Goal: Check status

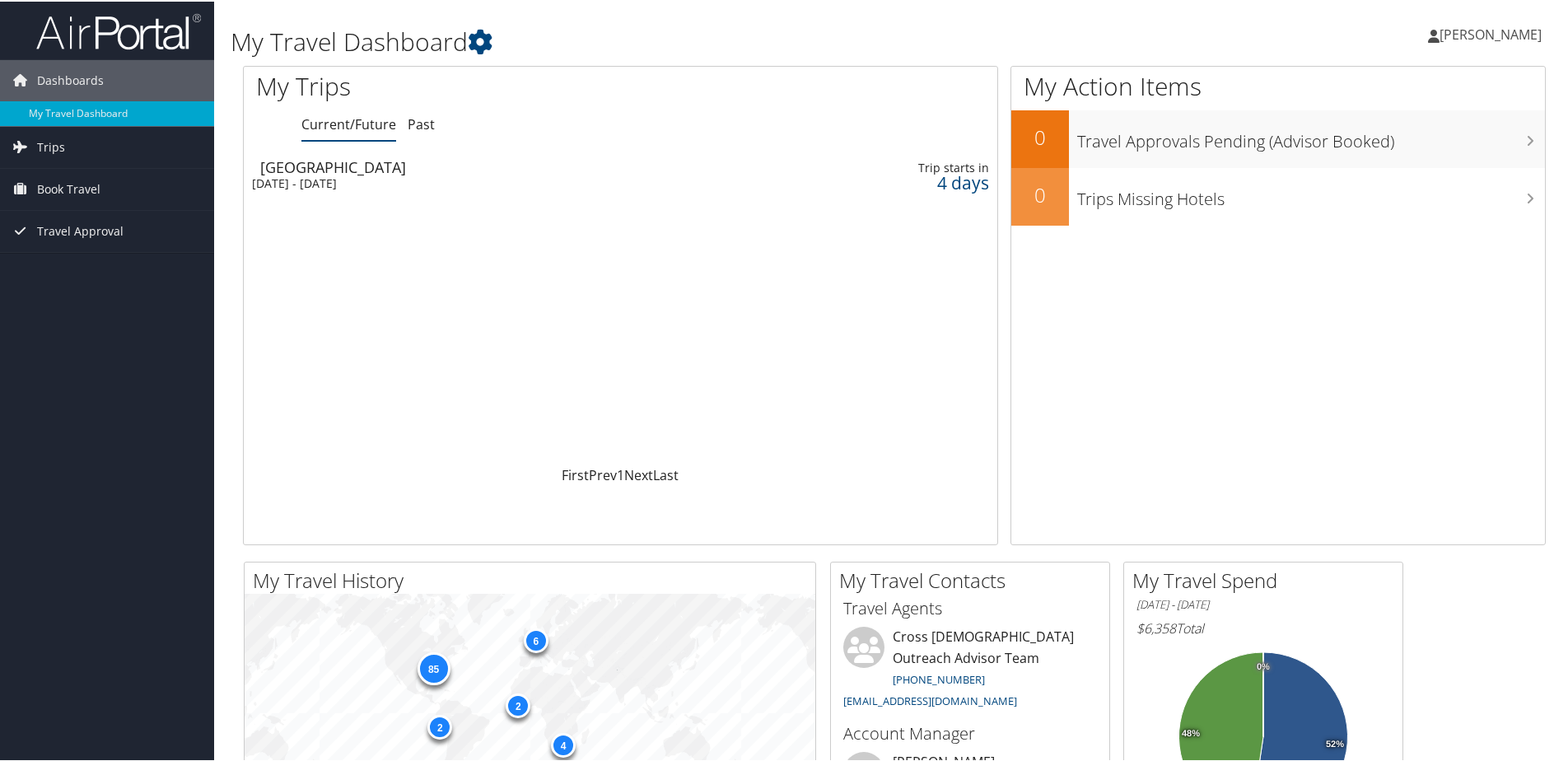
click at [474, 170] on div "Melbourne" at bounding box center [491, 165] width 463 height 15
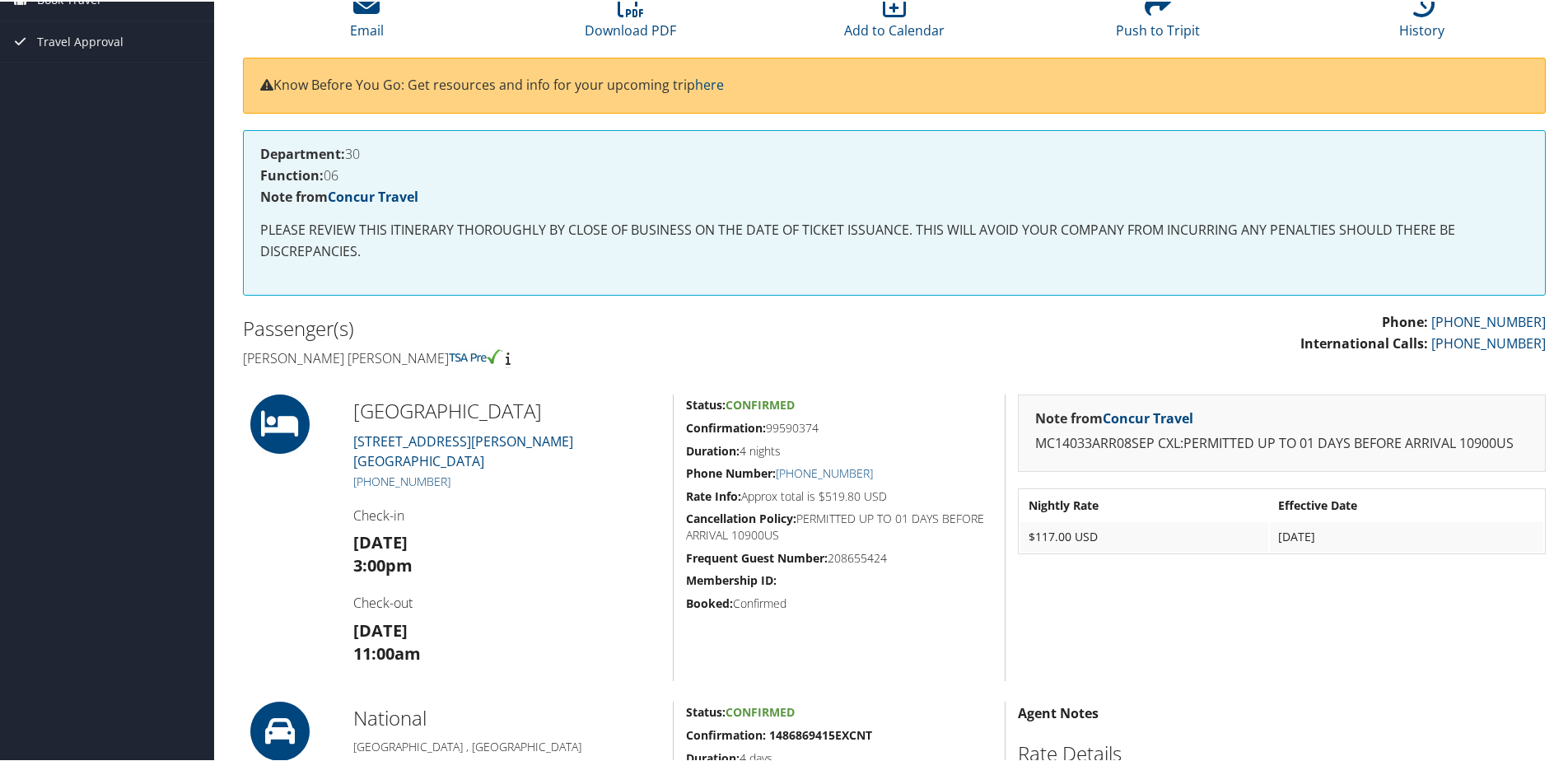
scroll to position [329, 0]
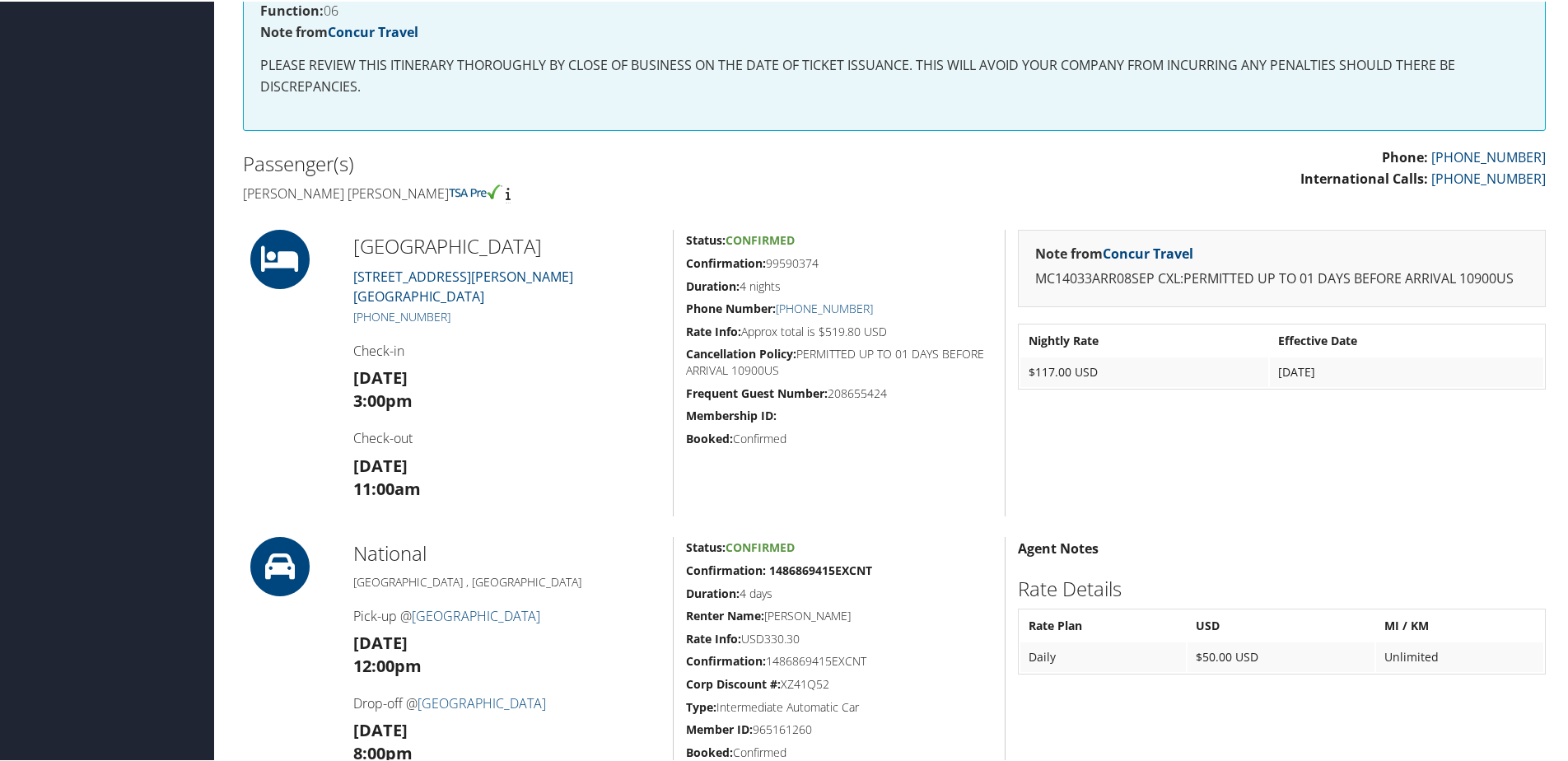
click at [833, 256] on h5 "Confirmation: 99590374" at bounding box center [838, 262] width 306 height 17
drag, startPoint x: 686, startPoint y: 237, endPoint x: 870, endPoint y: 286, distance: 190.4
click at [870, 286] on div "Status: Confirmed Confirmation: 99590374 Duration: 4 nights Phone Number: [PHON…" at bounding box center [839, 371] width 332 height 286
copy div "Status: Confirmed Confirmation: 99590374 Duration: 4 nights"
